Goal: Information Seeking & Learning: Learn about a topic

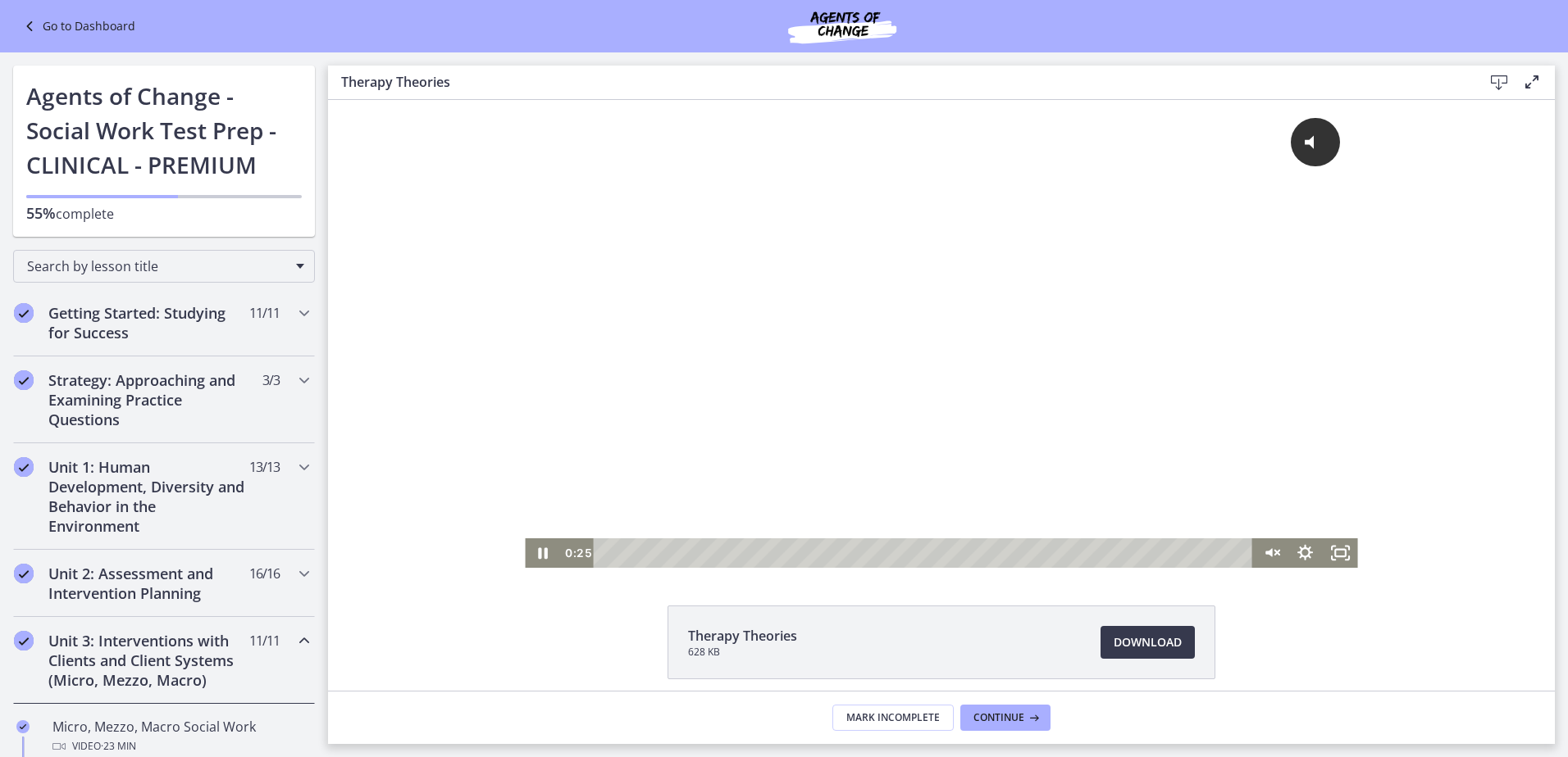
drag, startPoint x: 1084, startPoint y: 555, endPoint x: 937, endPoint y: 675, distance: 189.8
click at [608, 568] on html "Click for sound @keyframes VOLUME_SMALL_WAVE_FLASH { 0% { opacity: 0; } 33% { o…" at bounding box center [941, 334] width 1226 height 468
click at [538, 549] on icon "Pause" at bounding box center [543, 554] width 9 height 11
click at [1139, 271] on div "Click for sound @keyframes VOLUME_SMALL_WAVE_FLASH { 0% { opacity: 0; } 33% { o…" at bounding box center [940, 319] width 832 height 439
click at [540, 553] on icon "Play Video" at bounding box center [544, 554] width 9 height 12
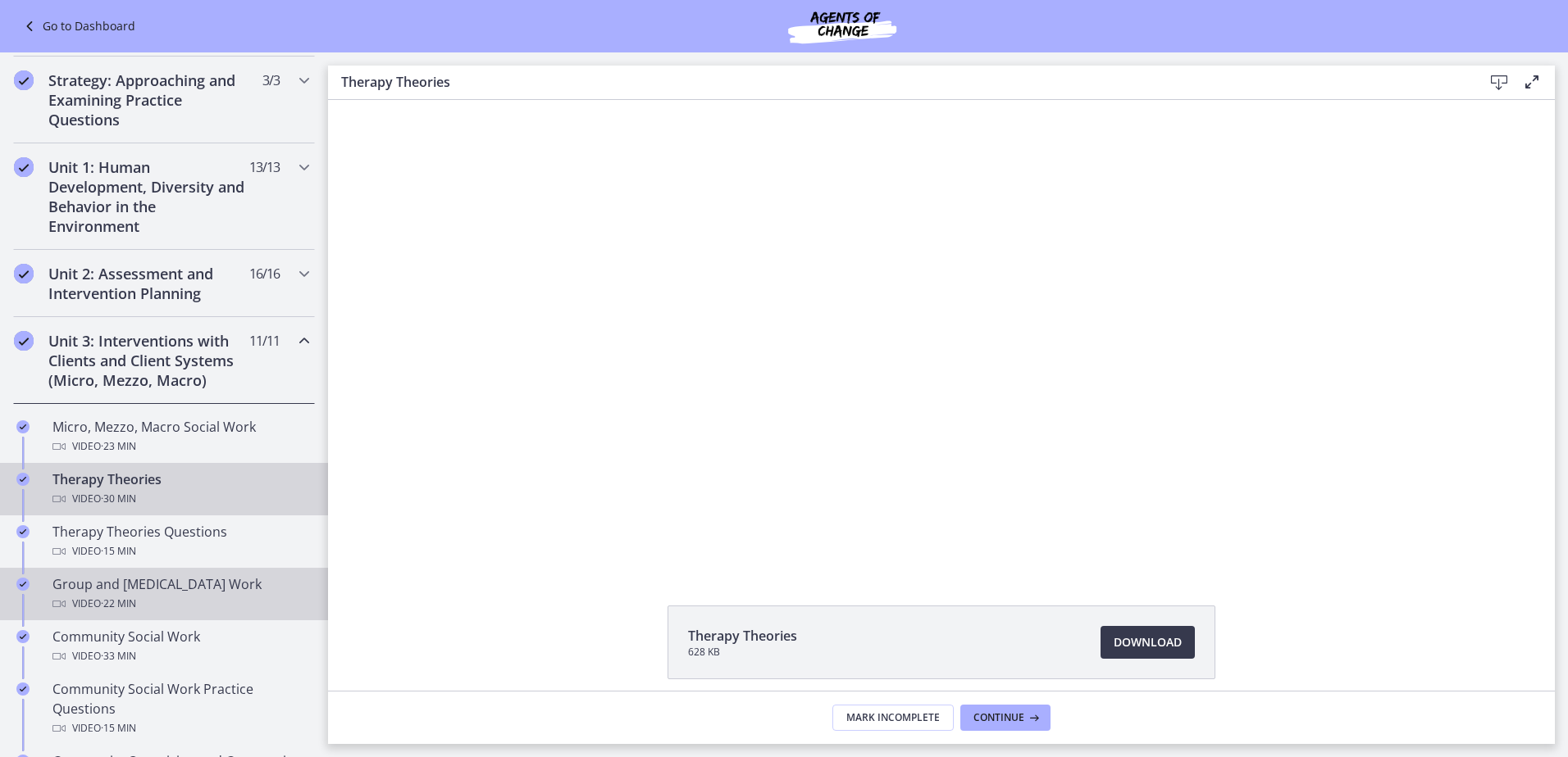
scroll to position [328, 0]
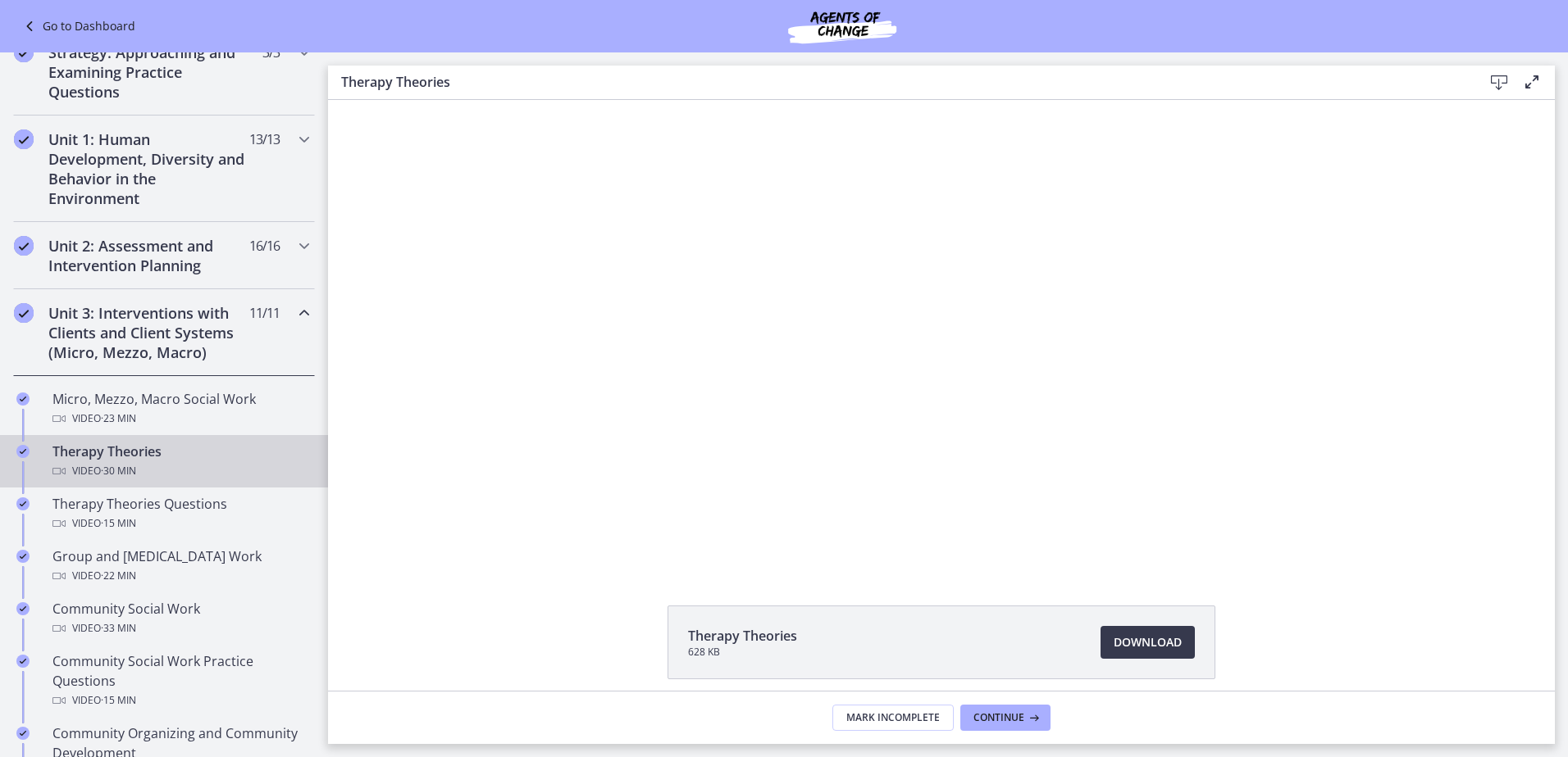
click at [406, 388] on div "Click for sound @keyframes VOLUME_SMALL_WAVE_FLASH { 0% { opacity: 0; } 33% { o…" at bounding box center [941, 334] width 1226 height 468
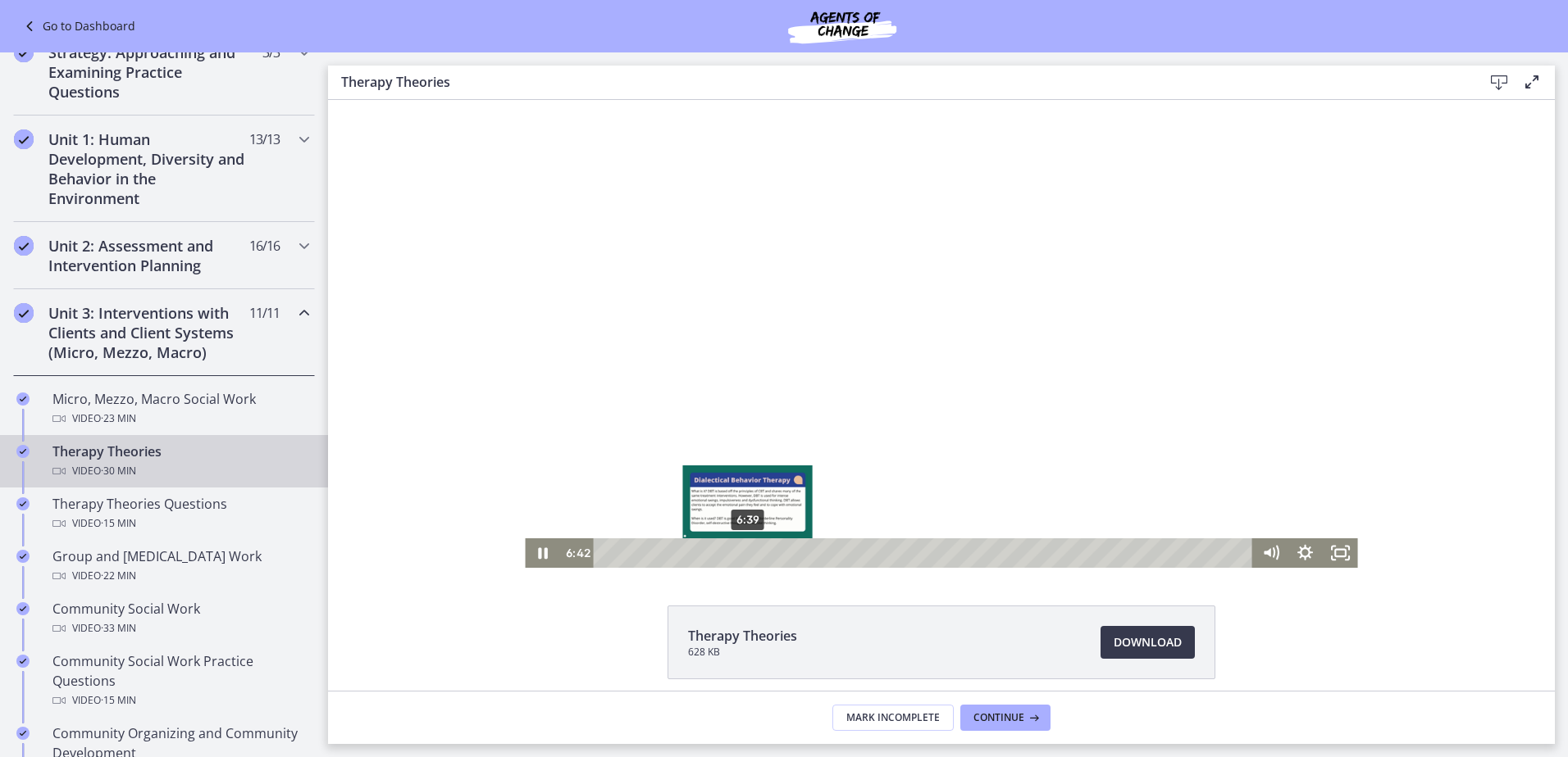
drag, startPoint x: 755, startPoint y: 556, endPoint x: 742, endPoint y: 558, distance: 13.2
click at [743, 558] on div "Playbar" at bounding box center [748, 553] width 9 height 9
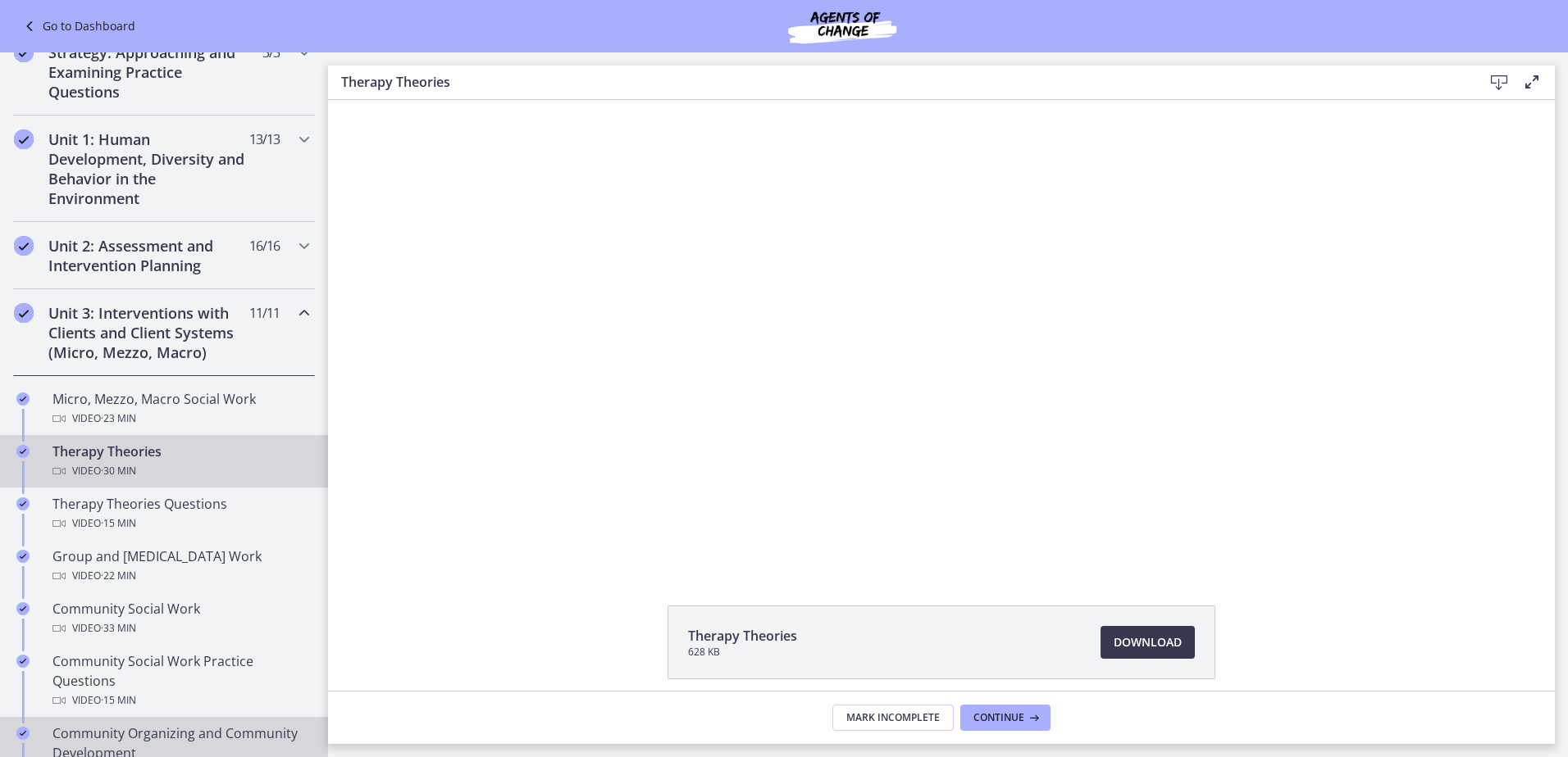
scroll to position [0, 0]
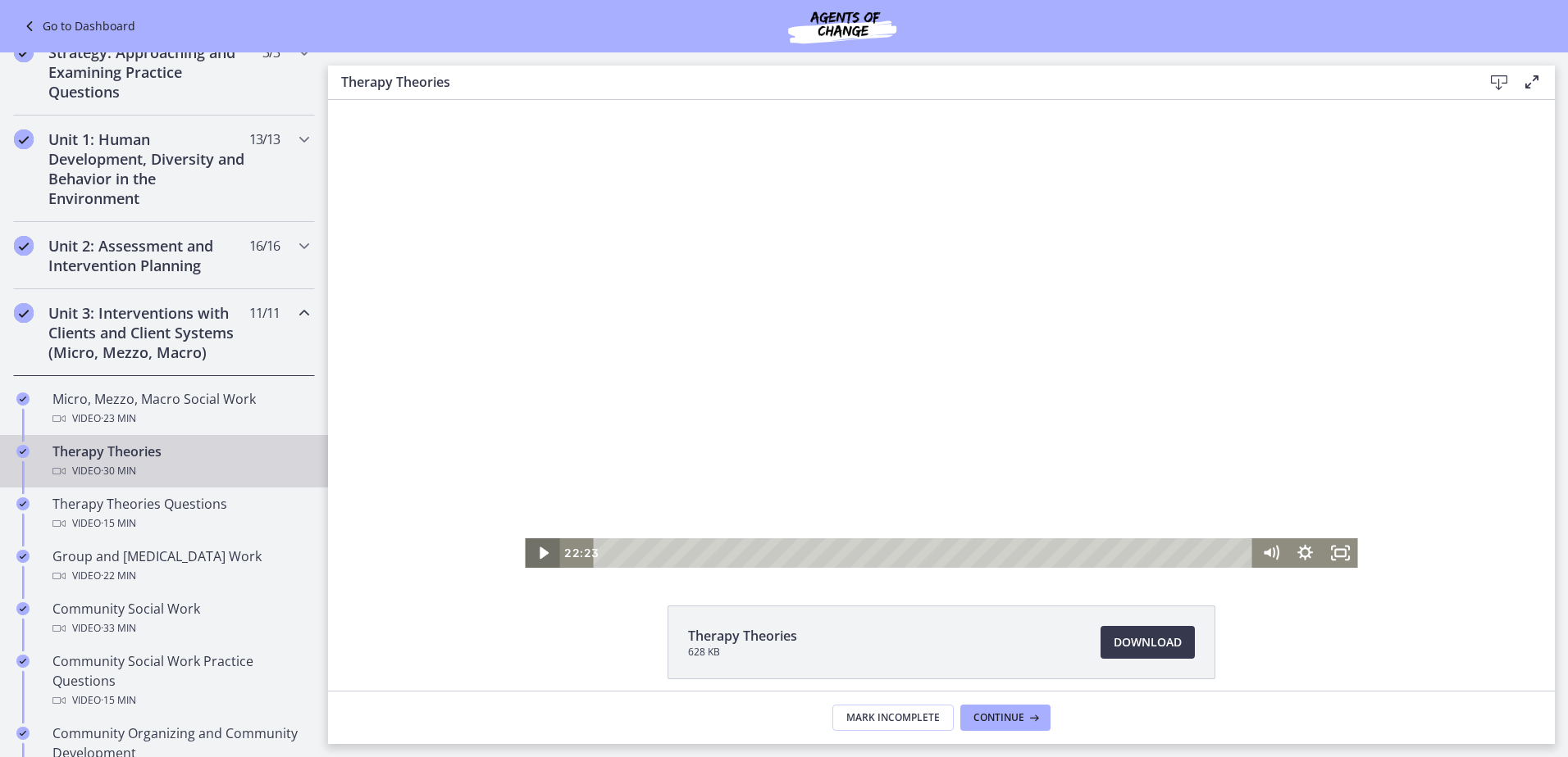
click at [531, 553] on icon "Play Video" at bounding box center [543, 554] width 34 height 29
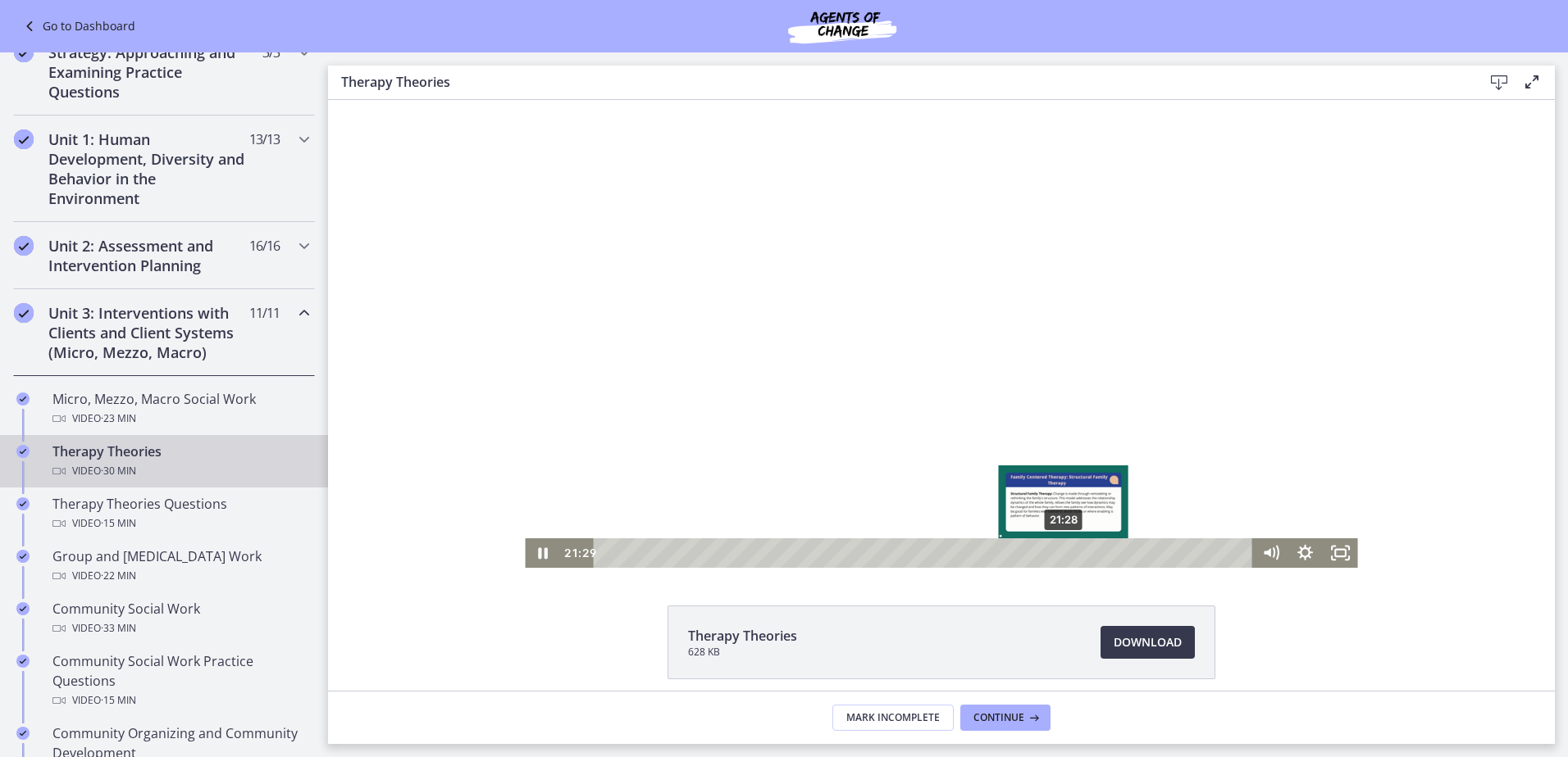
drag, startPoint x: 1075, startPoint y: 551, endPoint x: 1058, endPoint y: 554, distance: 17.3
click at [1059, 554] on div "Playbar" at bounding box center [1063, 553] width 9 height 9
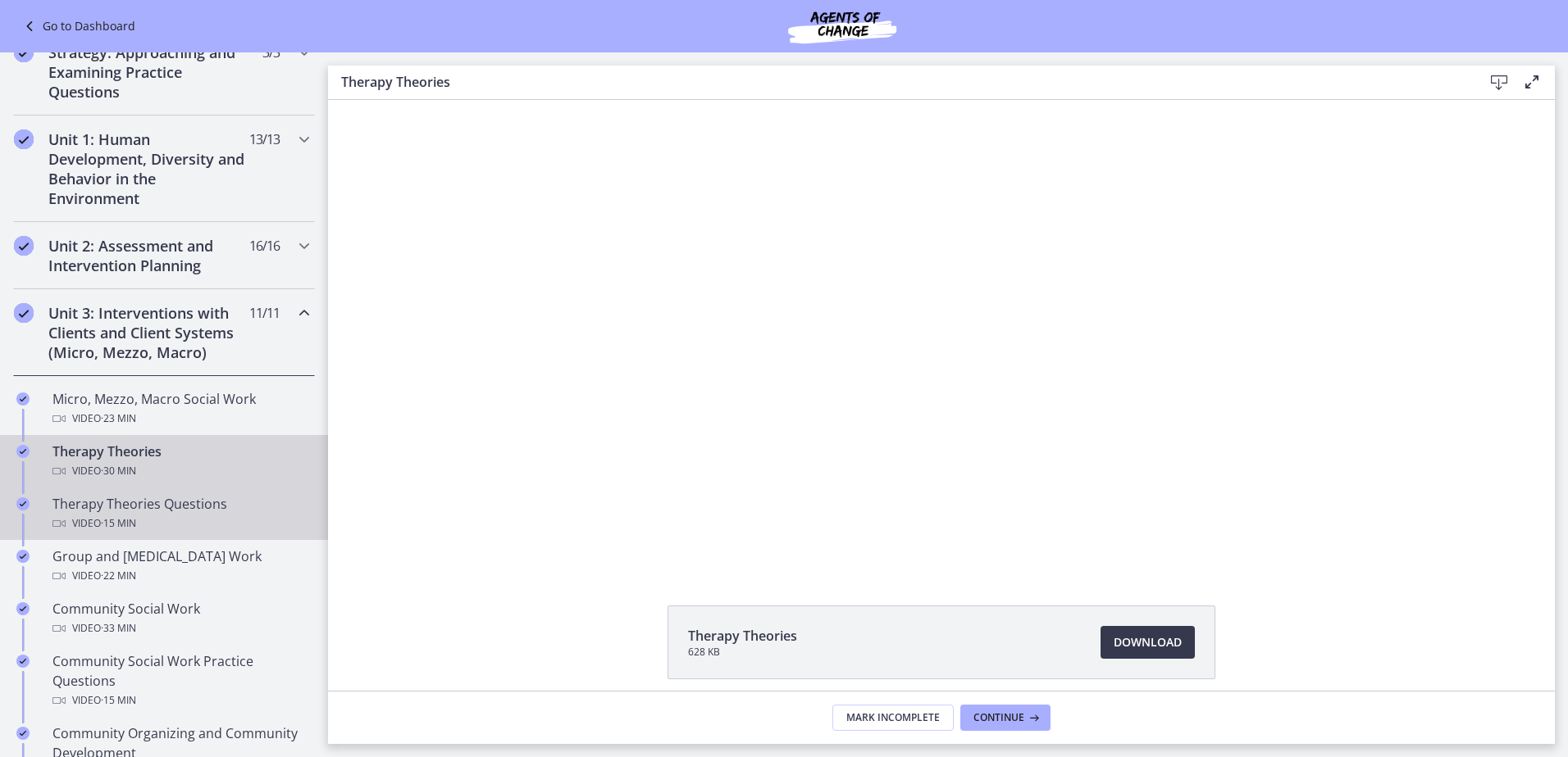
click at [189, 524] on div "Video · 15 min" at bounding box center [180, 523] width 256 height 20
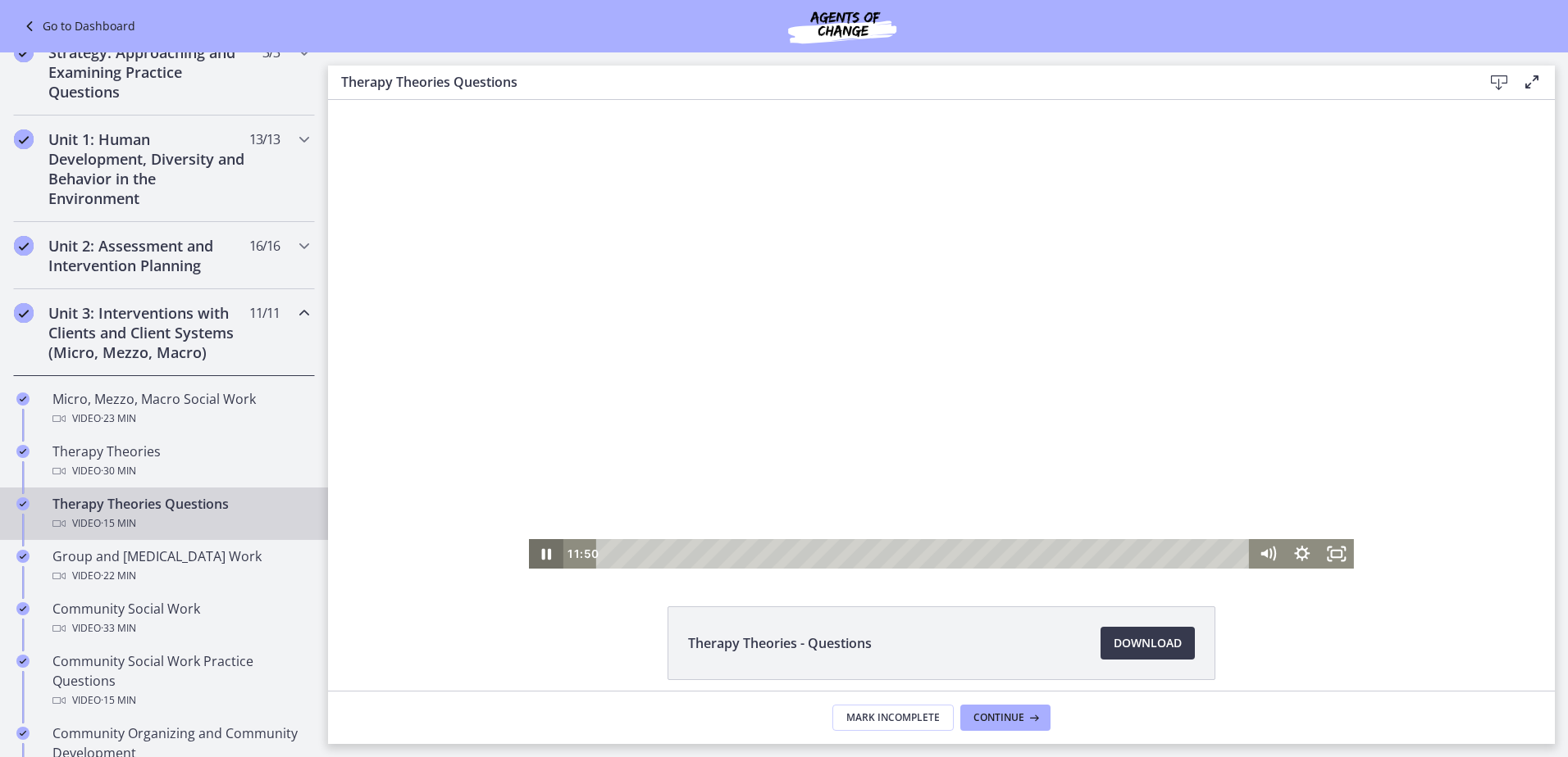
click at [541, 557] on icon "Pause" at bounding box center [546, 554] width 34 height 29
click at [544, 558] on icon "Play Video" at bounding box center [548, 554] width 41 height 35
click at [1135, 560] on div "12:43" at bounding box center [925, 554] width 633 height 29
click at [1133, 554] on div "Playbar" at bounding box center [1138, 554] width 9 height 9
drag, startPoint x: 1135, startPoint y: 554, endPoint x: 1126, endPoint y: 555, distance: 9.1
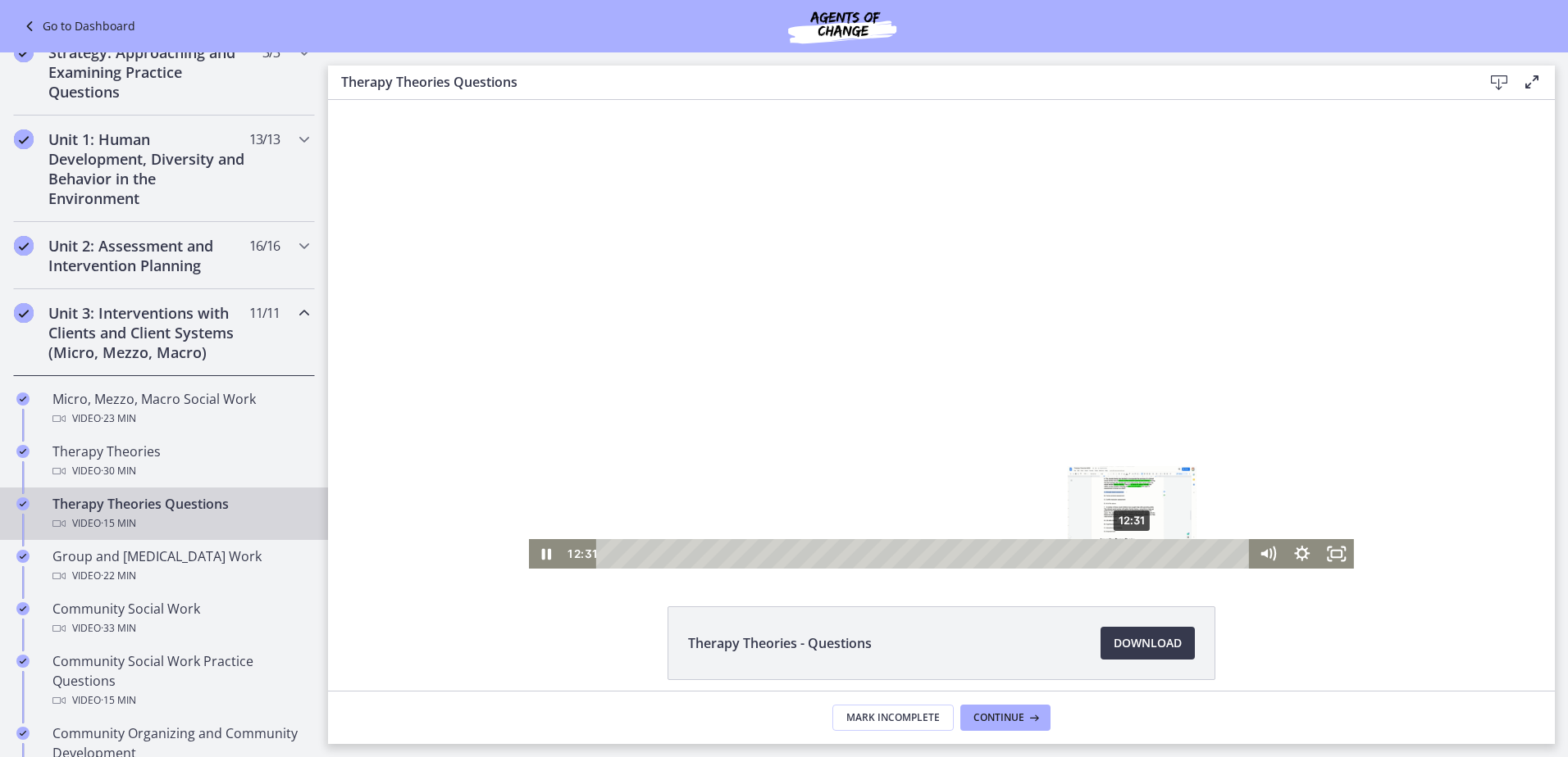
click at [1126, 555] on div "Playbar" at bounding box center [1131, 554] width 9 height 9
